Goal: Task Accomplishment & Management: Complete application form

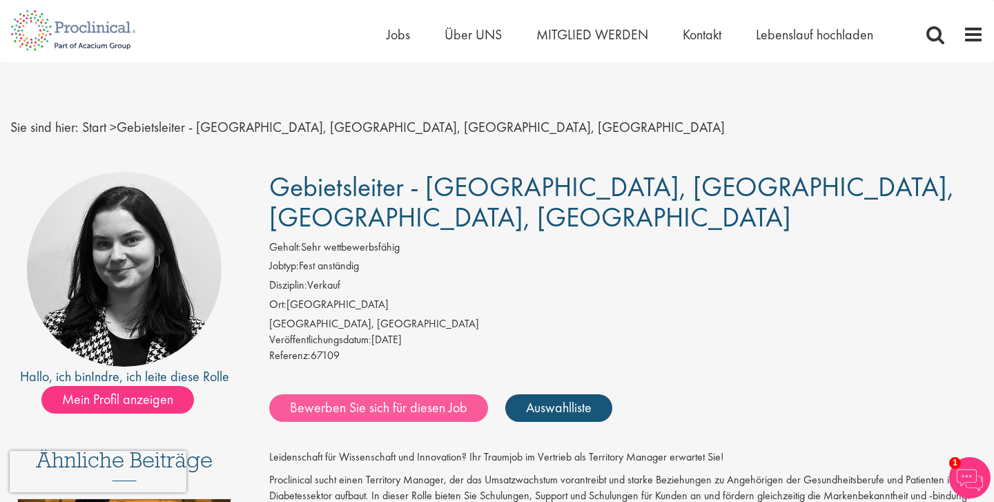
click at [401, 394] on link "Bewerben Sie sich für diesen Job" at bounding box center [378, 408] width 219 height 28
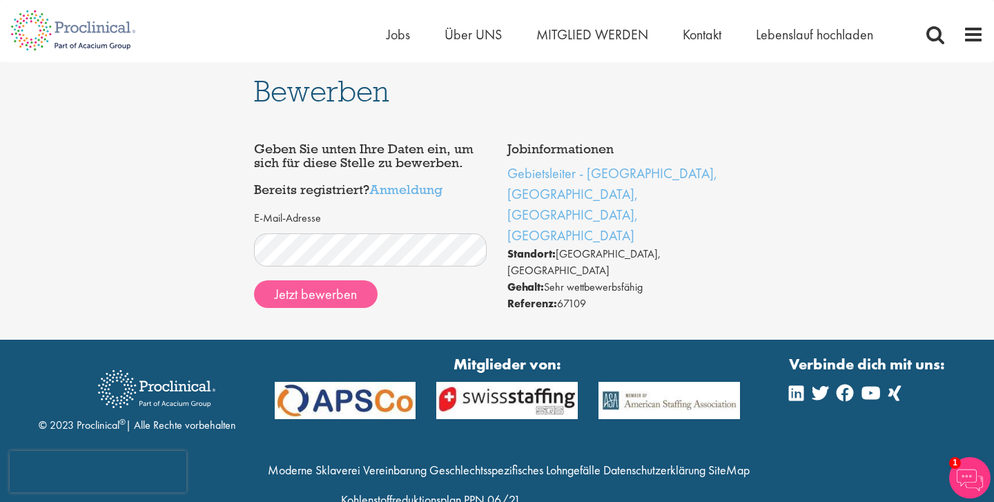
click at [324, 293] on button "Jetzt bewerben" at bounding box center [315, 294] width 123 height 28
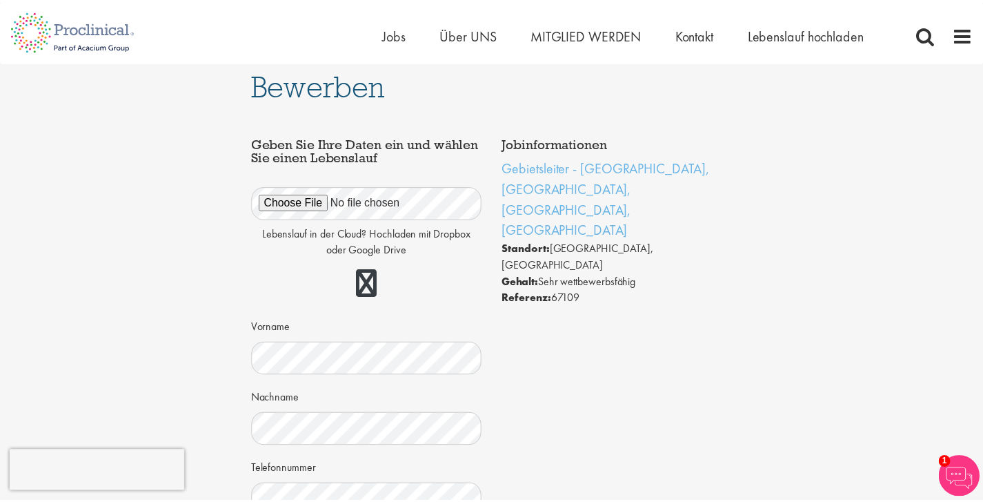
scroll to position [322, 0]
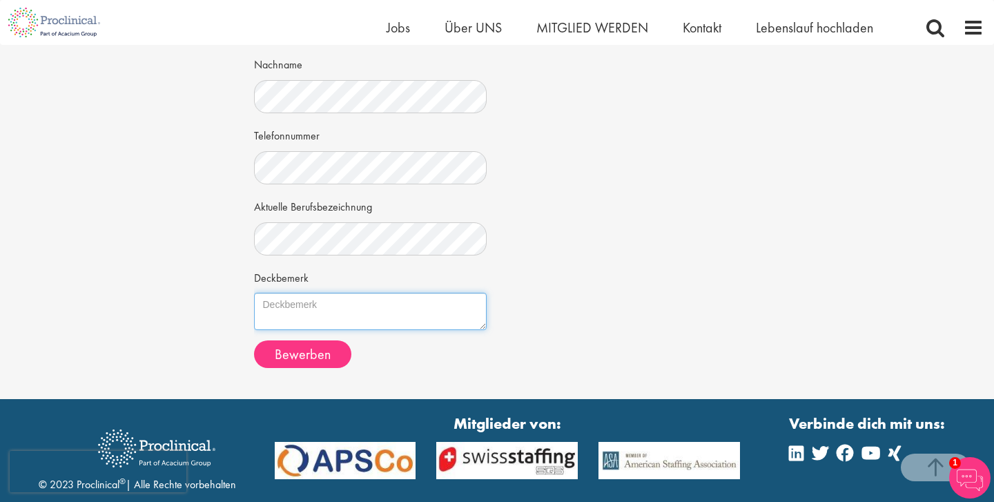
click at [297, 299] on textarea "Deckbemerk" at bounding box center [370, 311] width 233 height 37
click at [278, 295] on textarea "Deckbemerk" at bounding box center [370, 311] width 233 height 37
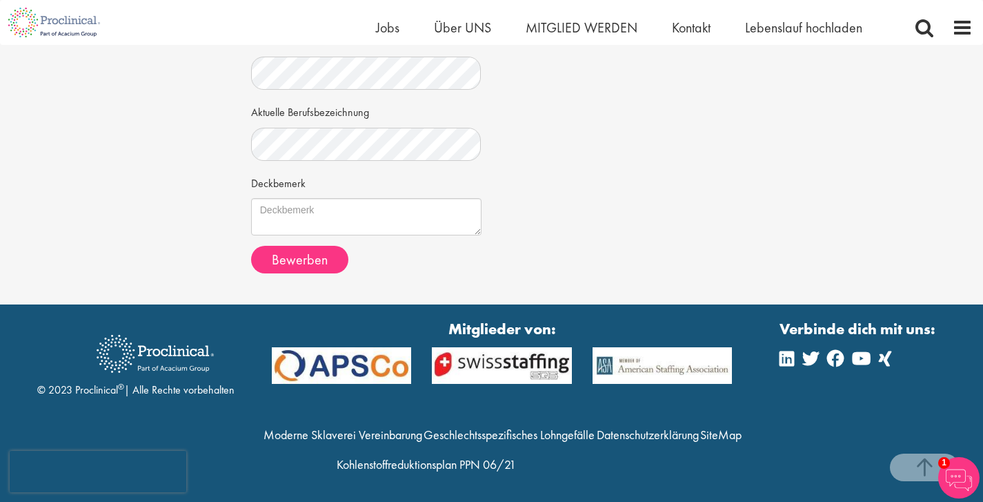
scroll to position [414, 0]
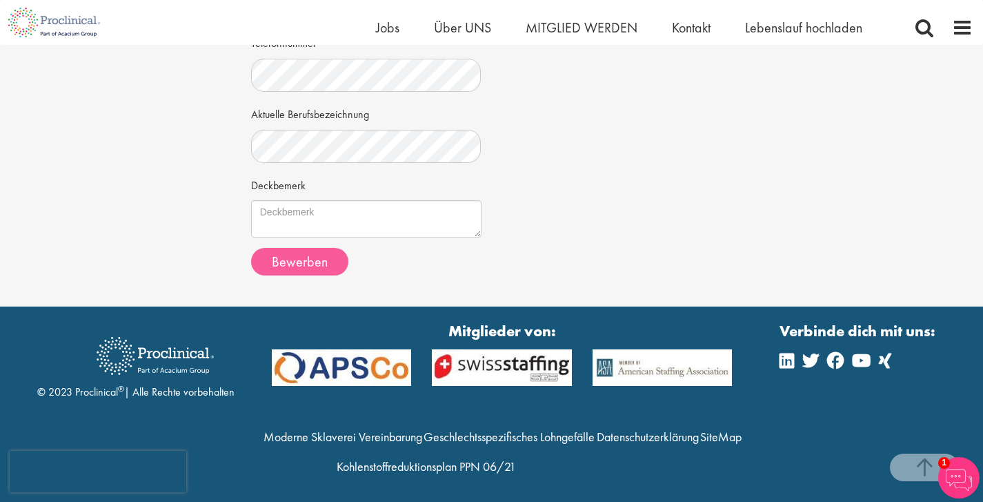
click at [304, 262] on span "Bewerben" at bounding box center [300, 262] width 56 height 18
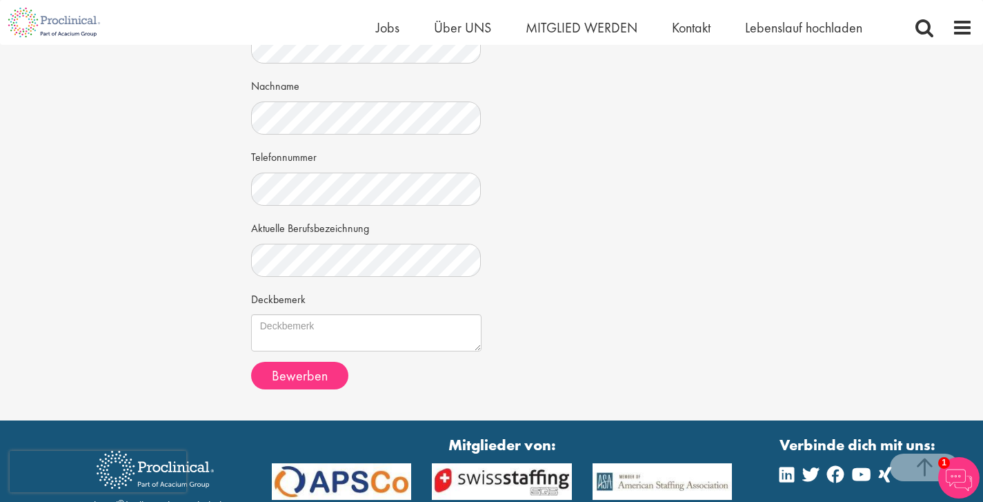
scroll to position [353, 0]
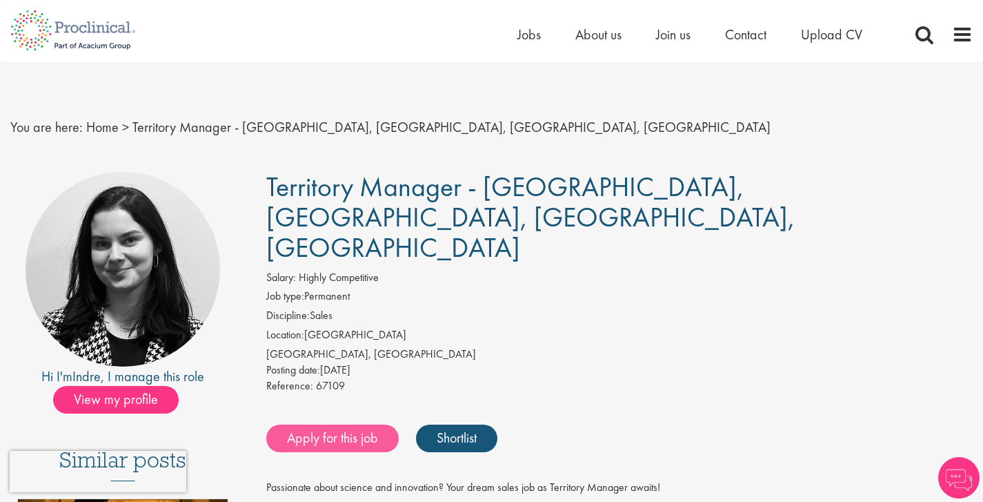
click at [362, 424] on link "Apply for this job" at bounding box center [332, 438] width 132 height 28
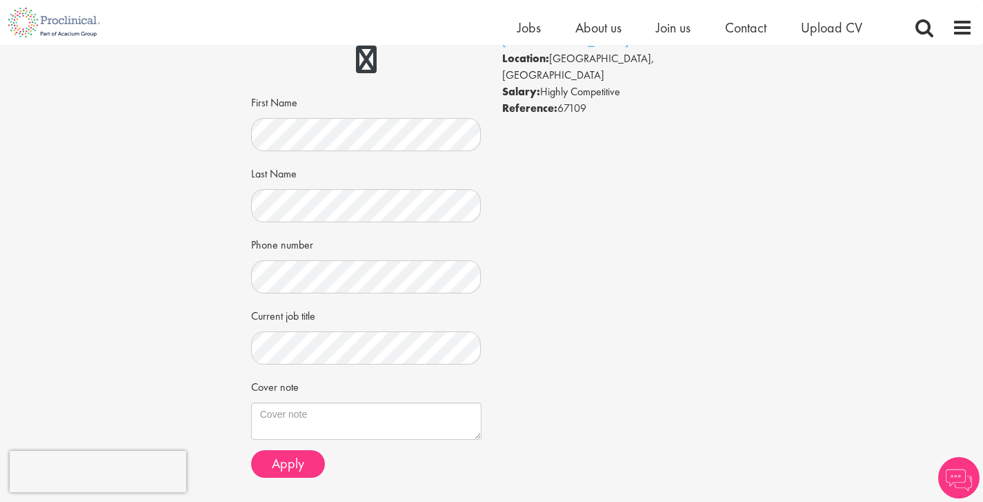
scroll to position [128, 0]
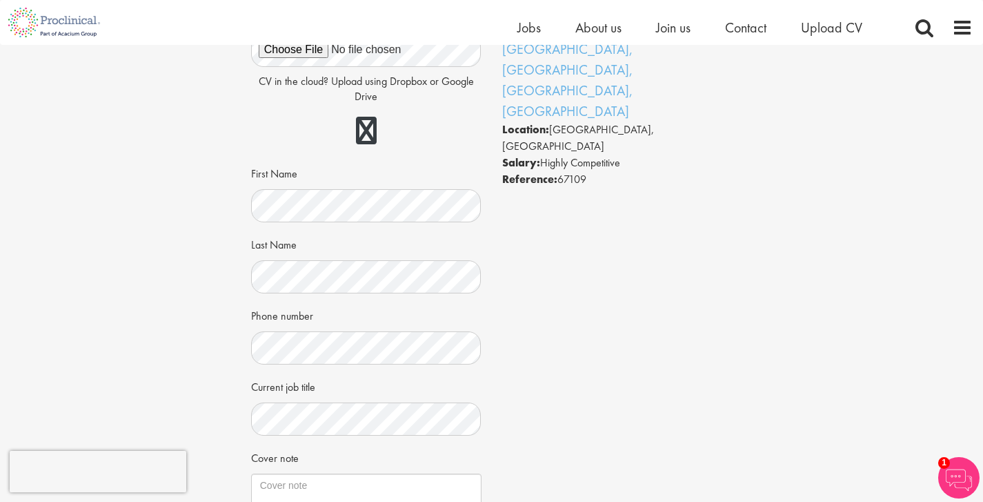
click at [960, 466] on img at bounding box center [958, 477] width 41 height 41
click at [629, 340] on div "Job information Territory Manager - [GEOGRAPHIC_DATA], [GEOGRAPHIC_DATA], [GEOG…" at bounding box center [492, 274] width 502 height 569
click at [662, 270] on div "Job information Territory Manager - [GEOGRAPHIC_DATA], [GEOGRAPHIC_DATA], [GEOG…" at bounding box center [492, 274] width 502 height 569
